Goal: Transaction & Acquisition: Purchase product/service

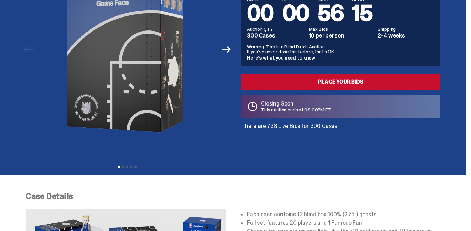
scroll to position [38, 0]
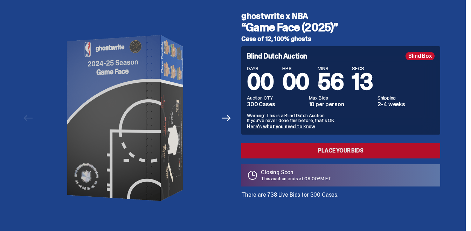
click at [338, 143] on link "Place your Bids" at bounding box center [340, 150] width 199 height 15
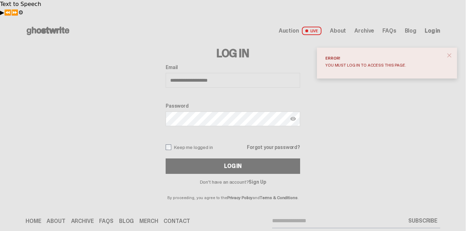
type input "**********"
click at [195, 144] on label "Keep me logged in" at bounding box center [189, 147] width 47 height 6
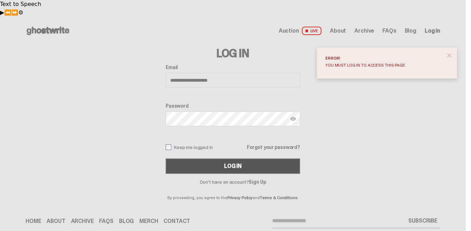
click at [191, 158] on button "Log In" at bounding box center [233, 165] width 134 height 15
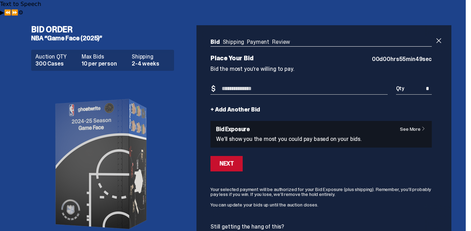
scroll to position [12, 0]
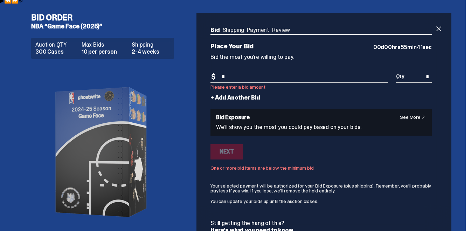
type input "*"
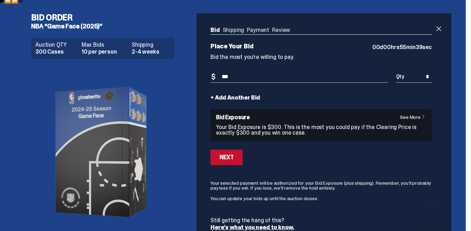
click at [232, 71] on input "***" at bounding box center [298, 77] width 177 height 12
click at [219, 71] on input "***" at bounding box center [298, 77] width 177 height 12
click at [226, 71] on input "***" at bounding box center [298, 77] width 177 height 12
type input "***"
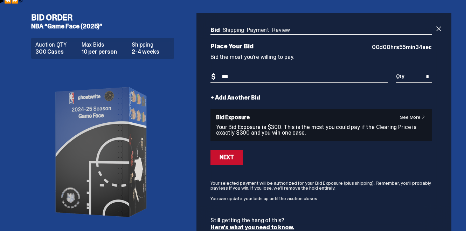
click at [241, 95] on link "+ Add Another Bid" at bounding box center [235, 98] width 50 height 6
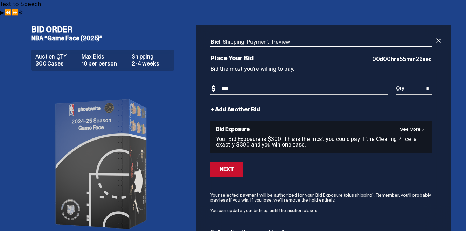
click at [223, 107] on link "+ Add Another Bid" at bounding box center [235, 110] width 50 height 6
click at [214, 107] on link "+ Add Another Bid" at bounding box center [235, 110] width 50 height 6
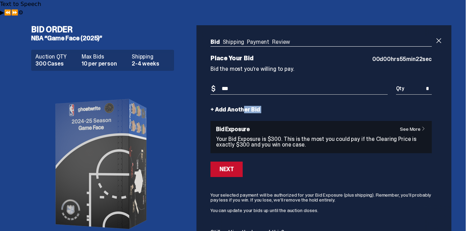
click at [436, 25] on div "Bid Shipping Payment Review Auction QTY 300 Cases Max Bids 10 per person Shippi…" at bounding box center [320, 140] width 249 height 231
click at [440, 36] on span at bounding box center [438, 40] width 8 height 8
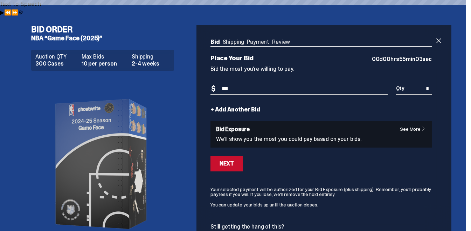
type input "***"
click at [222, 107] on link "+ Add Another Bid" at bounding box center [235, 110] width 50 height 6
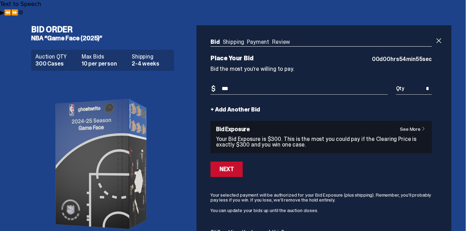
click at [219, 107] on link "+ Add Another Bid" at bounding box center [235, 110] width 50 height 6
click at [428, 83] on input "*" at bounding box center [414, 89] width 36 height 12
click at [236, 107] on link "+ Add Another Bid" at bounding box center [235, 110] width 50 height 6
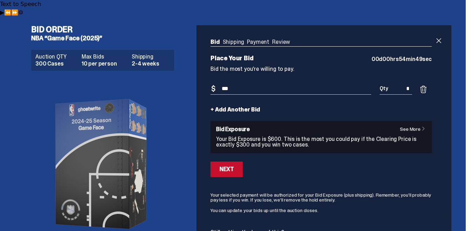
click at [411, 83] on input "*" at bounding box center [395, 89] width 33 height 12
type input "*"
click at [290, 86] on form "Bid Amount $ *** Bid Quantity Qty * + Add Another Bid See More Bid Exposure You…" at bounding box center [320, 162] width 221 height 159
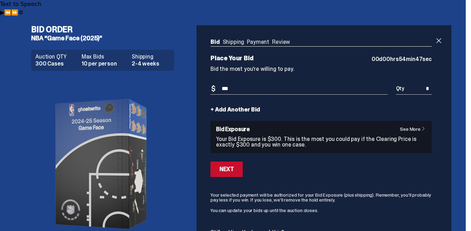
click at [244, 107] on link "+ Add Another Bid" at bounding box center [235, 110] width 50 height 6
click at [217, 107] on link "+ Add Another Bid" at bounding box center [235, 110] width 50 height 6
click at [288, 89] on form "Bid Amount $ *** Bid Quantity Qty * + Add Another Bid See More Bid Exposure You…" at bounding box center [320, 162] width 221 height 159
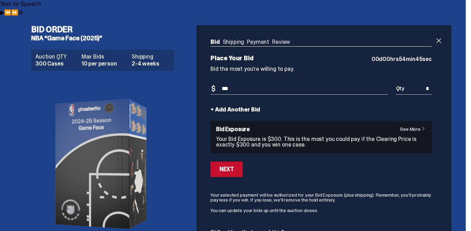
click at [241, 107] on link "+ Add Another Bid" at bounding box center [235, 110] width 50 height 6
click at [279, 140] on form "Bid Amount $ *** Bid Quantity Qty * + Add Another Bid See More Bid Exposure You…" at bounding box center [320, 162] width 221 height 159
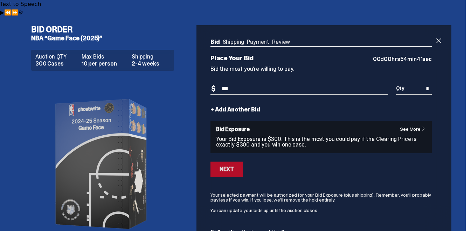
click at [226, 166] on div "Next" at bounding box center [226, 169] width 14 height 6
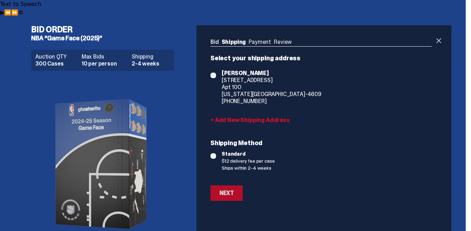
click at [232, 190] on div "Next" at bounding box center [226, 193] width 14 height 6
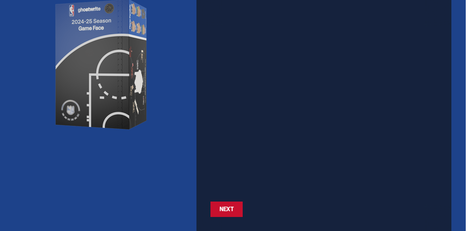
scroll to position [113, 0]
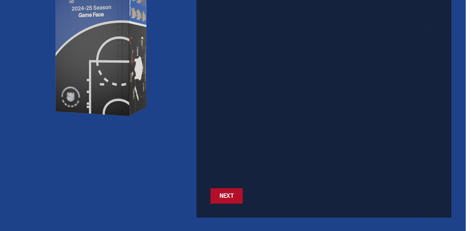
click at [219, 188] on button "Next Next" at bounding box center [226, 195] width 32 height 15
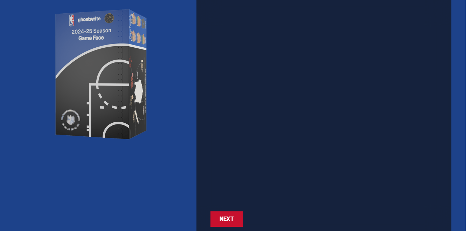
scroll to position [93, 0]
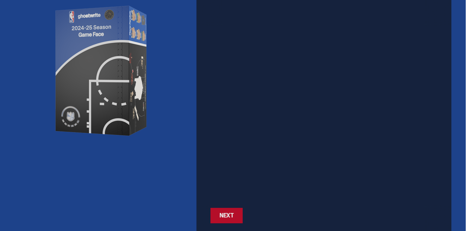
click at [231, 212] on div "Next" at bounding box center [226, 215] width 14 height 6
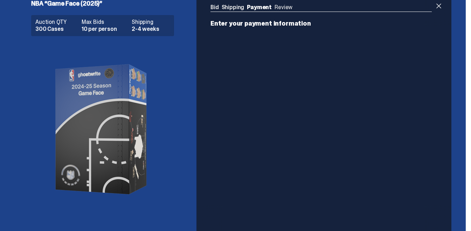
scroll to position [13, 0]
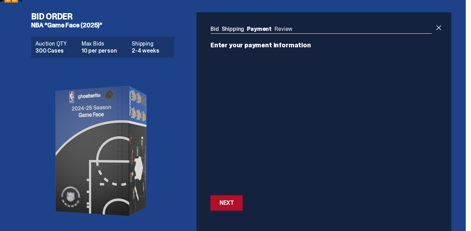
click at [227, 200] on div "Next" at bounding box center [226, 203] width 14 height 6
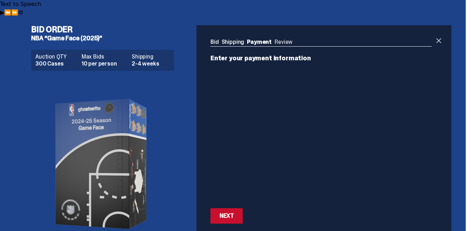
scroll to position [34, 0]
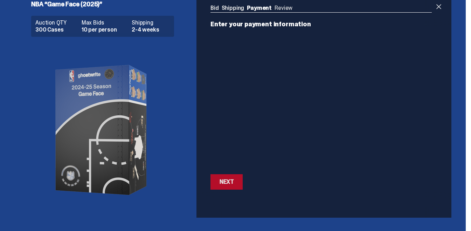
click at [229, 179] on div "Next" at bounding box center [226, 182] width 14 height 6
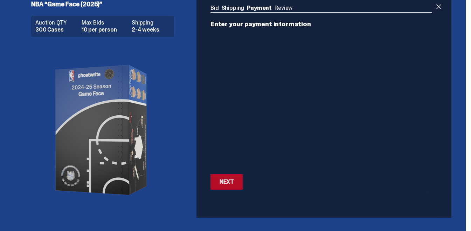
click at [229, 179] on div "Next" at bounding box center [226, 182] width 14 height 6
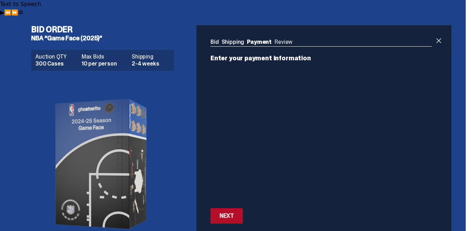
click at [226, 213] on div "Next" at bounding box center [226, 216] width 14 height 6
click at [225, 213] on div "Next" at bounding box center [226, 216] width 14 height 6
drag, startPoint x: 231, startPoint y: 194, endPoint x: 230, endPoint y: 197, distance: 3.8
click at [231, 208] on button "Next Next" at bounding box center [226, 215] width 32 height 15
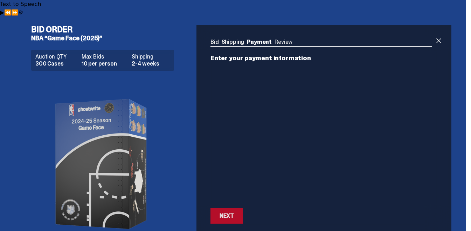
click at [231, 208] on button "Next Next" at bounding box center [226, 215] width 32 height 15
click at [230, 213] on div "Next" at bounding box center [226, 216] width 14 height 6
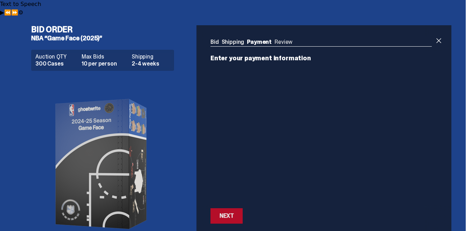
click at [230, 213] on div "Next" at bounding box center [226, 216] width 14 height 6
click at [228, 213] on div "Next" at bounding box center [226, 216] width 14 height 6
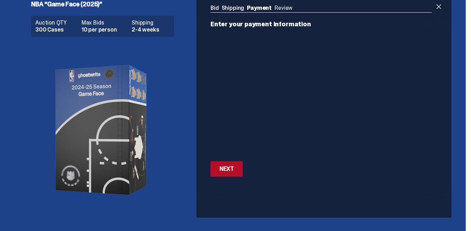
click at [230, 166] on div "Next" at bounding box center [226, 169] width 14 height 6
click at [281, 12] on ul "Bid Shipping Payment Review" at bounding box center [320, 8] width 221 height 7
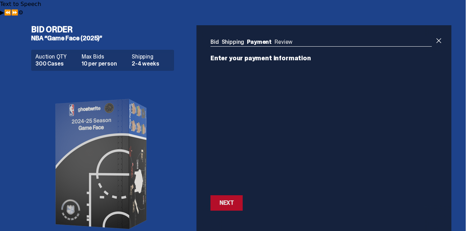
click at [227, 200] on div "Next" at bounding box center [226, 203] width 14 height 6
click at [439, 36] on span at bounding box center [438, 40] width 8 height 8
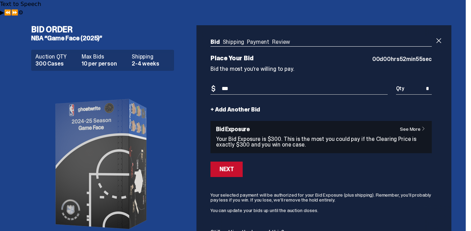
click at [246, 107] on link "+ Add Another Bid" at bounding box center [235, 110] width 50 height 6
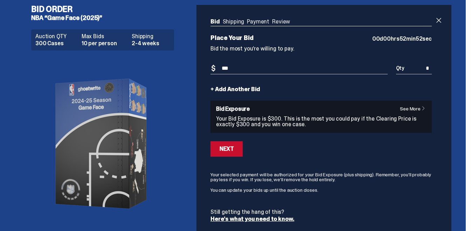
click at [239, 86] on link "+ Add Another Bid" at bounding box center [235, 89] width 50 height 6
click at [228, 146] on div "Next" at bounding box center [226, 149] width 14 height 6
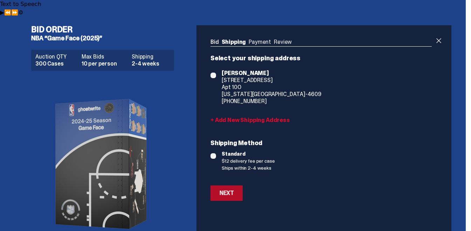
click at [230, 185] on button "Next" at bounding box center [226, 192] width 32 height 15
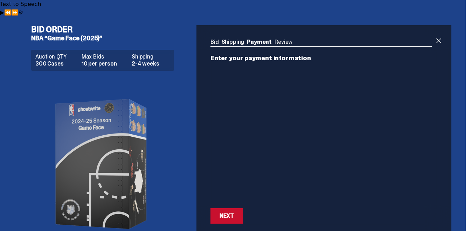
click at [269, 212] on div "Bid Shipping Payment Review Auction QTY 300 Cases Max Bids 10 per person Shippi…" at bounding box center [320, 131] width 249 height 212
click at [236, 208] on button "Next Next" at bounding box center [226, 215] width 32 height 15
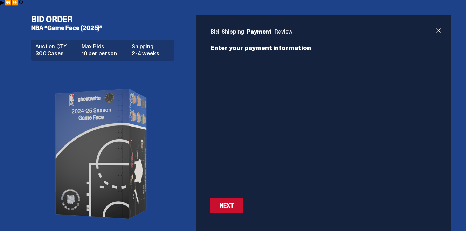
scroll to position [19, 0]
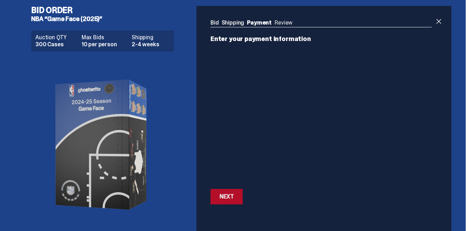
click at [228, 194] on div "Next" at bounding box center [226, 197] width 14 height 6
